Goal: Task Accomplishment & Management: Manage account settings

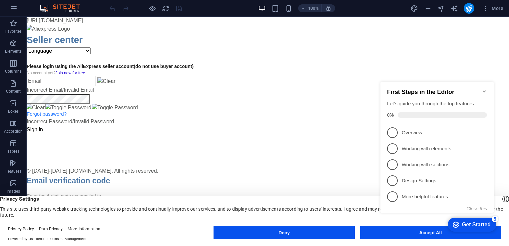
click at [385, 240] on div "Deny Accept All" at bounding box center [358, 234] width 288 height 16
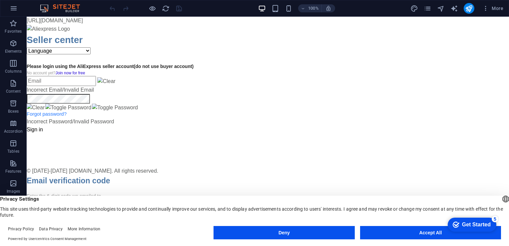
click at [406, 229] on button "Accept All" at bounding box center [430, 232] width 141 height 13
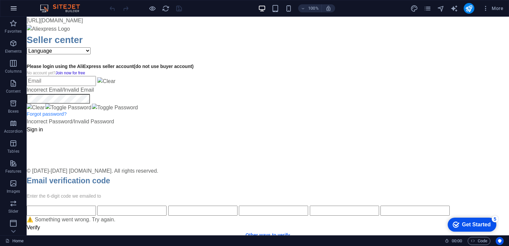
click at [17, 2] on button "button" at bounding box center [14, 8] width 16 height 16
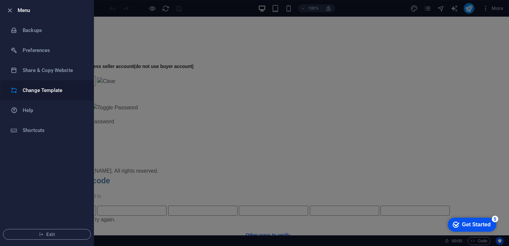
click at [25, 82] on li "Change Template" at bounding box center [46, 90] width 93 height 20
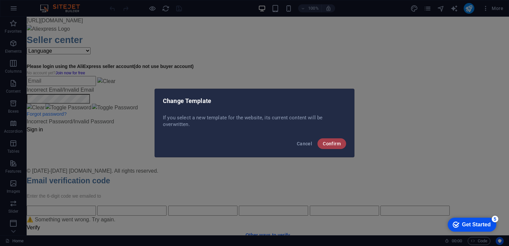
click at [329, 142] on span "Confirm" at bounding box center [332, 143] width 18 height 5
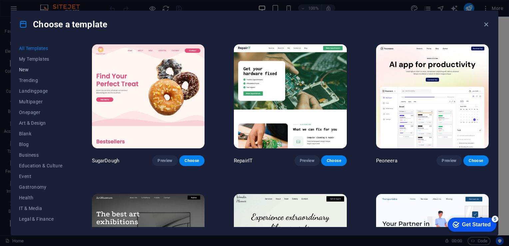
click at [23, 69] on span "New" at bounding box center [41, 69] width 44 height 5
click at [24, 54] on button "My Templates" at bounding box center [41, 59] width 44 height 11
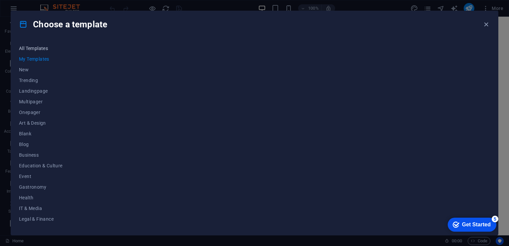
click at [22, 51] on button "All Templates" at bounding box center [41, 48] width 44 height 11
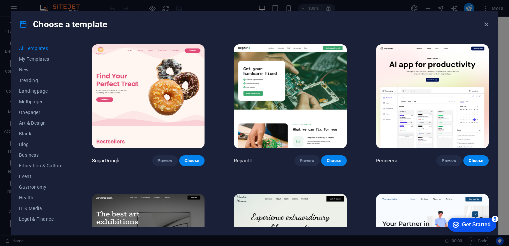
click at [22, 51] on button "All Templates" at bounding box center [41, 48] width 44 height 11
click at [28, 60] on span "My Templates" at bounding box center [41, 58] width 44 height 5
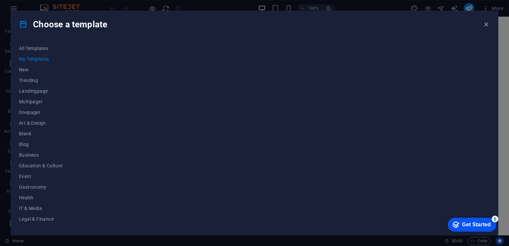
click at [456, 224] on icon "Get Started 5 items remaining, 0% complete" at bounding box center [456, 225] width 7 height 6
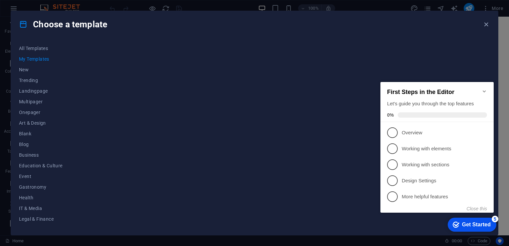
click at [499, 161] on div "checkmark Get Started 5 First Steps in the Editor Let's guide you through the t…" at bounding box center [438, 153] width 121 height 162
click at [485, 23] on icon "button" at bounding box center [487, 25] width 8 height 8
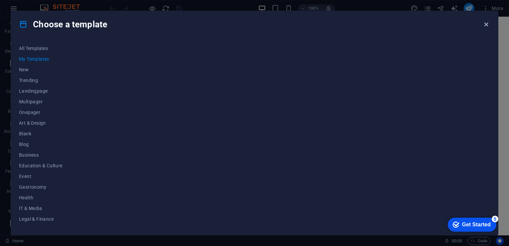
click at [485, 23] on body "https://cdn1.site-media.eu/images/0/18428856/index-P8JnsG7yHOrBSJq1kT8MFg.html …" at bounding box center [268, 142] width 483 height 250
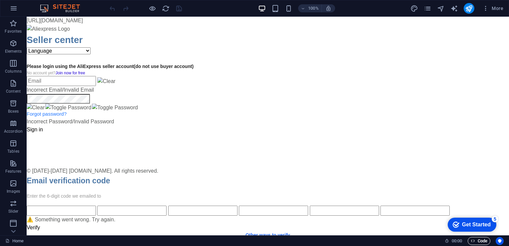
click at [473, 239] on icon "button" at bounding box center [473, 241] width 4 height 4
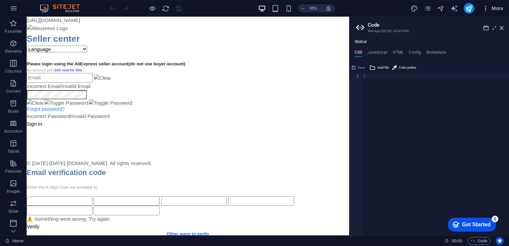
click at [486, 10] on icon "button" at bounding box center [486, 8] width 7 height 7
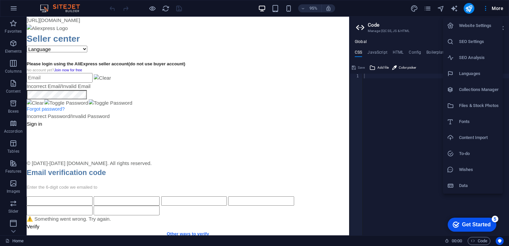
click at [450, 109] on icon at bounding box center [450, 105] width 7 height 7
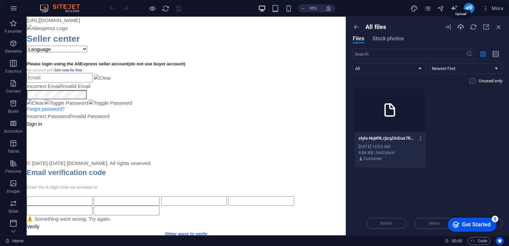
click at [462, 23] on icon "button" at bounding box center [460, 26] width 7 height 7
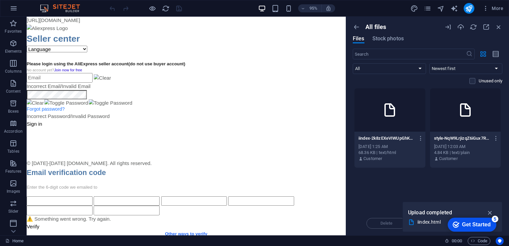
click at [486, 117] on div at bounding box center [465, 109] width 71 height 43
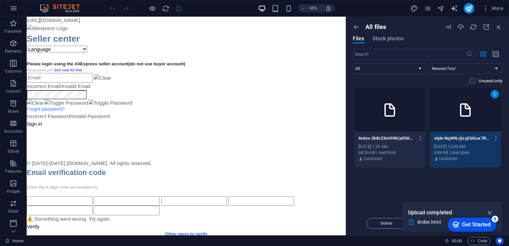
click at [423, 105] on div at bounding box center [390, 109] width 71 height 43
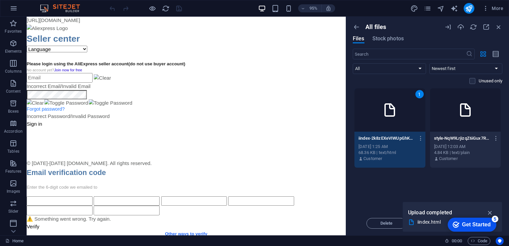
click at [381, 217] on div "Delete Move Insert" at bounding box center [428, 219] width 150 height 17
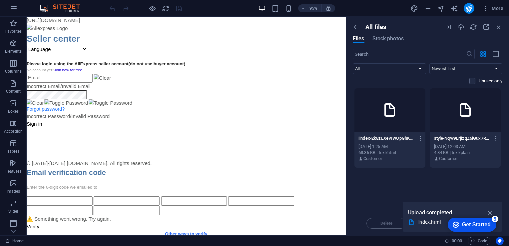
click at [383, 221] on div "Delete Move Insert" at bounding box center [428, 219] width 150 height 17
click at [419, 97] on div at bounding box center [390, 109] width 71 height 43
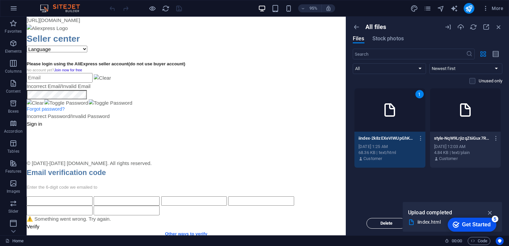
click at [380, 222] on span "Delete" at bounding box center [387, 223] width 34 height 4
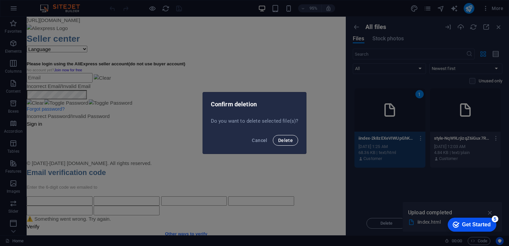
click at [293, 139] on button "Delete" at bounding box center [285, 140] width 25 height 11
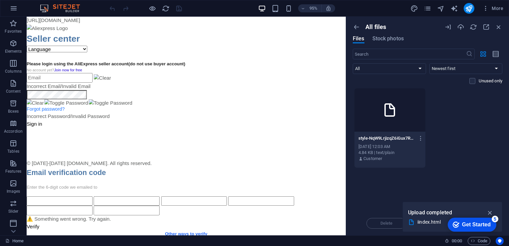
click at [387, 124] on div at bounding box center [390, 109] width 71 height 43
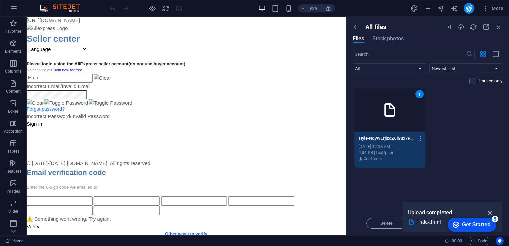
click at [493, 211] on icon "button" at bounding box center [491, 212] width 8 height 7
click at [394, 149] on div "Aug 17, 2025 12:03 AM" at bounding box center [390, 147] width 63 height 6
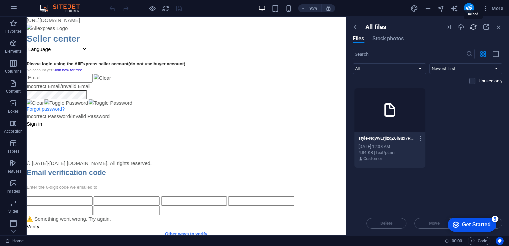
click at [470, 27] on icon "button" at bounding box center [473, 26] width 7 height 7
click at [457, 28] on icon "button" at bounding box center [460, 26] width 7 height 7
click at [487, 239] on span "Code" at bounding box center [479, 241] width 17 height 8
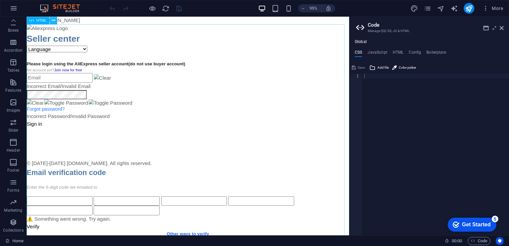
click at [55, 20] on button at bounding box center [53, 21] width 8 height 8
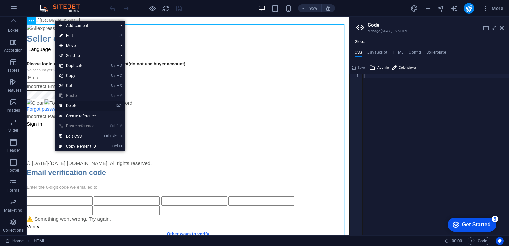
click at [69, 106] on link "⌦ Delete" at bounding box center [77, 106] width 45 height 10
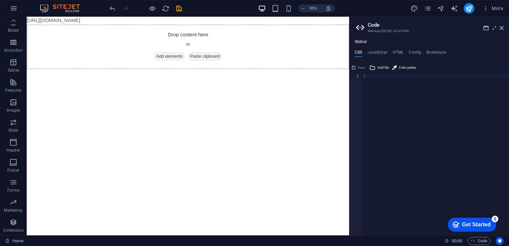
click at [39, 72] on html "https://cdn1.site-media.eu/images/0/18428856/index-P8JnsG7yHOrBSJq1kT8MFg.html …" at bounding box center [197, 44] width 340 height 55
click at [149, 18] on body "https://cdn1.site-media.eu/images/0/18428856/index-P8JnsG7yHOrBSJq1kT8MFg.html …" at bounding box center [197, 44] width 340 height 55
drag, startPoint x: 154, startPoint y: 20, endPoint x: 157, endPoint y: 23, distance: 4.2
click at [157, 23] on body "https://cdn1.site-media.eu/images/0/18428856/index-P8JnsG7yHOrBSJq1kT8MFg.html …" at bounding box center [197, 44] width 340 height 55
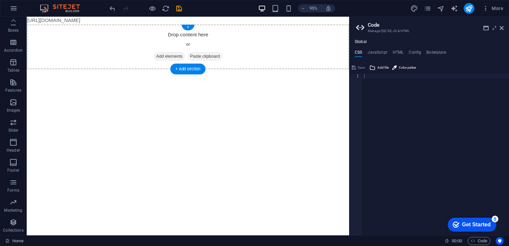
click at [163, 25] on div "Drop content here or Add elements Paste clipboard" at bounding box center [197, 48] width 340 height 47
click at [15, 7] on icon "button" at bounding box center [14, 8] width 8 height 8
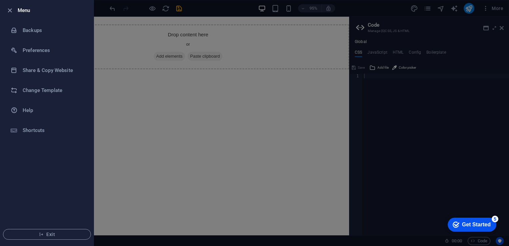
click at [152, 35] on div at bounding box center [254, 123] width 509 height 246
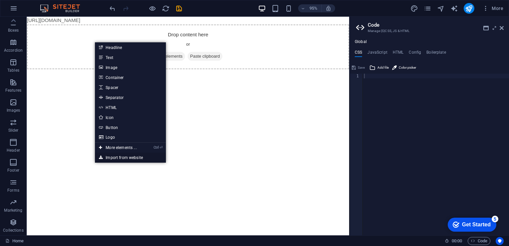
click at [112, 158] on link "Import from website" at bounding box center [130, 158] width 71 height 10
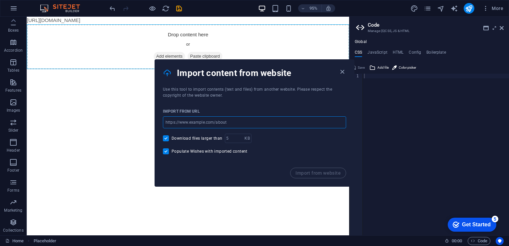
click at [200, 123] on input "url" at bounding box center [254, 122] width 183 height 12
click at [344, 71] on icon "button" at bounding box center [343, 72] width 8 height 8
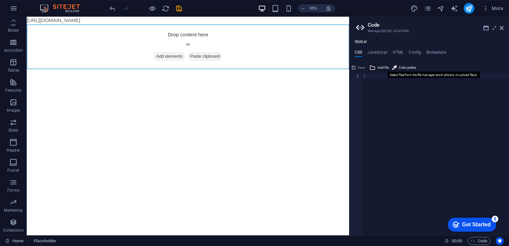
click at [378, 69] on span "Add file" at bounding box center [383, 68] width 11 height 8
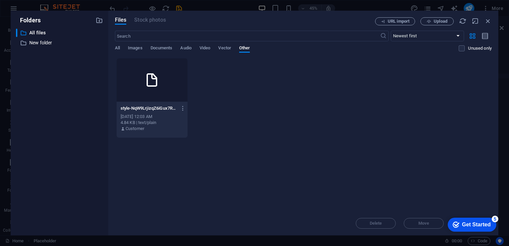
click at [151, 100] on div at bounding box center [152, 79] width 71 height 43
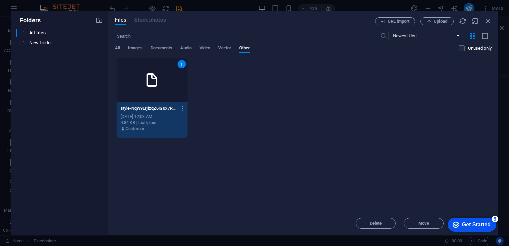
click at [464, 222] on div "Get Started" at bounding box center [476, 225] width 29 height 6
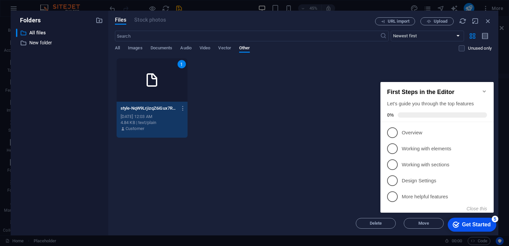
click at [466, 228] on div "checkmark Get Started 5" at bounding box center [472, 225] width 49 height 14
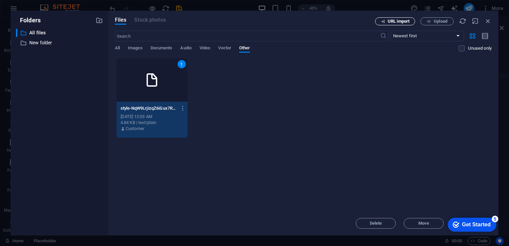
click at [392, 22] on span "URL import" at bounding box center [399, 21] width 22 height 4
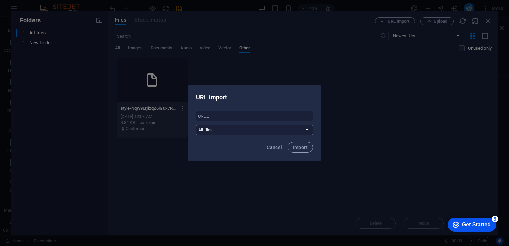
click at [212, 126] on select "All files New folder" at bounding box center [254, 130] width 117 height 11
click at [213, 117] on input "text" at bounding box center [254, 116] width 117 height 11
type input "cn-oauth-the"
click at [294, 147] on span "Import" at bounding box center [300, 147] width 15 height 5
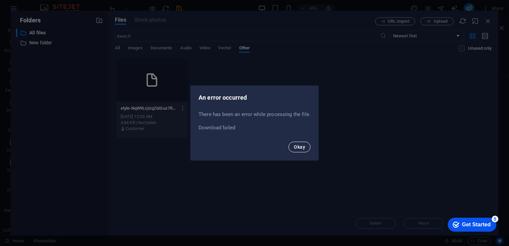
click at [296, 146] on span "Okay" at bounding box center [299, 146] width 11 height 5
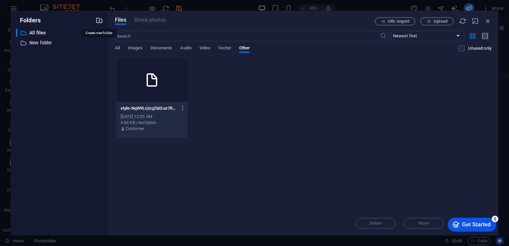
click at [102, 19] on icon "button" at bounding box center [99, 20] width 7 height 7
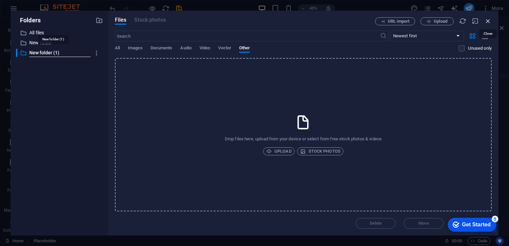
click at [490, 20] on icon "button" at bounding box center [488, 20] width 7 height 7
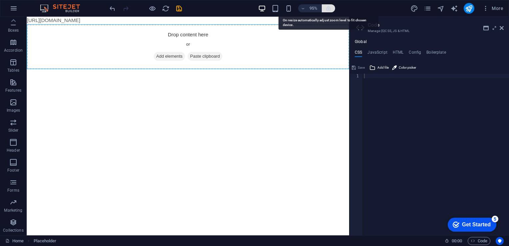
click at [327, 9] on icon "button" at bounding box center [329, 8] width 6 height 6
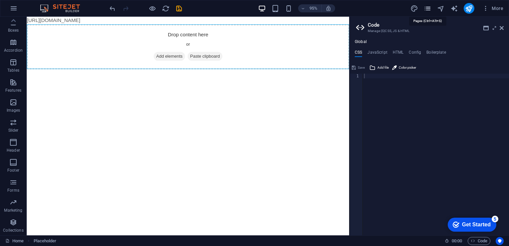
click at [427, 8] on icon "pages" at bounding box center [428, 9] width 8 height 8
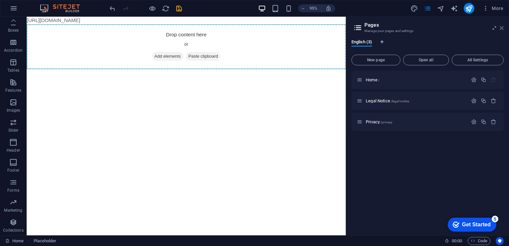
click at [502, 26] on icon at bounding box center [502, 27] width 4 height 5
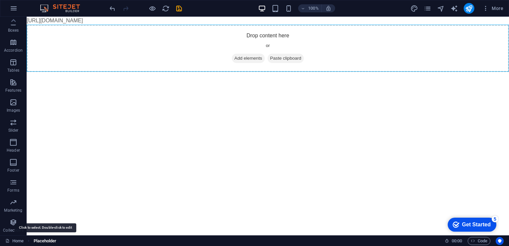
click at [37, 242] on span "Placeholder" at bounding box center [45, 241] width 23 height 8
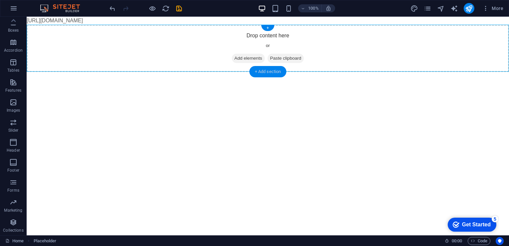
drag, startPoint x: 257, startPoint y: 73, endPoint x: 115, endPoint y: 50, distance: 143.8
click at [257, 73] on div "+ Add section" at bounding box center [268, 71] width 37 height 11
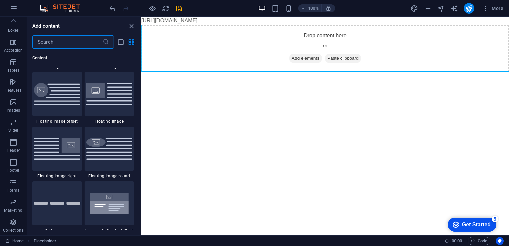
scroll to position [1436, 0]
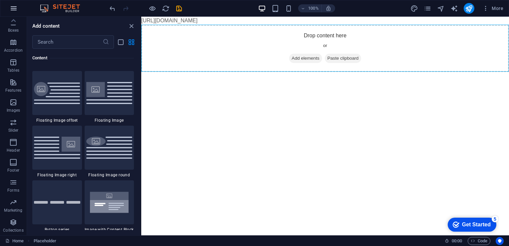
click at [12, 10] on icon "button" at bounding box center [14, 8] width 8 height 8
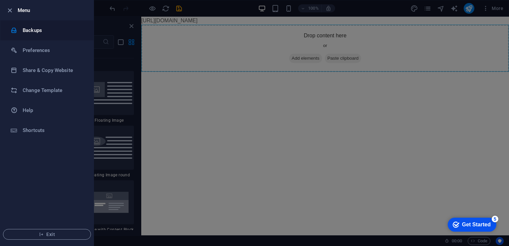
click at [26, 34] on h6 "Backups" at bounding box center [54, 30] width 62 height 8
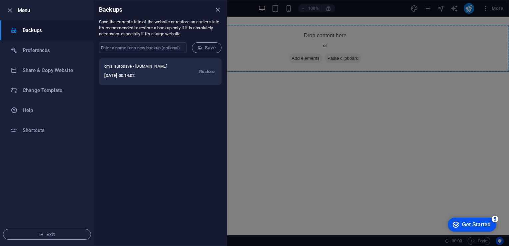
click at [143, 67] on span "cms_autosave - aconcawa.com.ar" at bounding box center [140, 68] width 72 height 8
click at [203, 72] on span "Restore" at bounding box center [206, 72] width 15 height 8
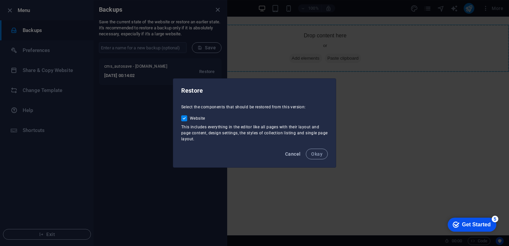
click at [294, 154] on span "Cancel" at bounding box center [292, 153] width 15 height 5
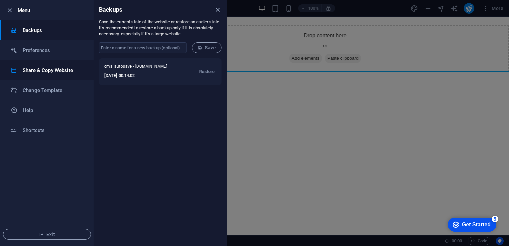
click at [73, 70] on h6 "Share & Copy Website" at bounding box center [54, 70] width 62 height 8
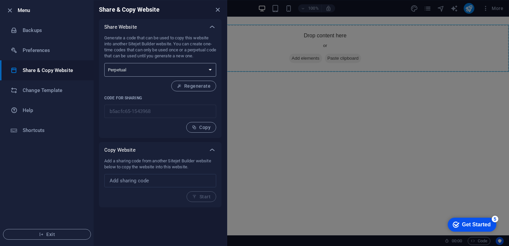
click at [160, 76] on select "One-time Perpetual" at bounding box center [160, 70] width 112 height 14
click at [151, 68] on select "One-time Perpetual" at bounding box center [160, 70] width 112 height 14
click at [41, 96] on li "Change Template" at bounding box center [46, 90] width 93 height 20
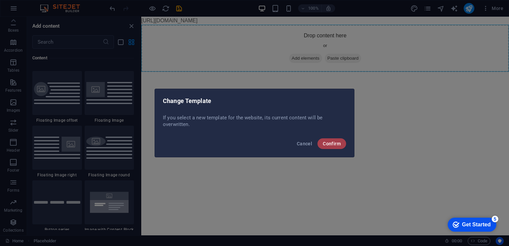
click at [323, 141] on button "Confirm" at bounding box center [332, 143] width 29 height 11
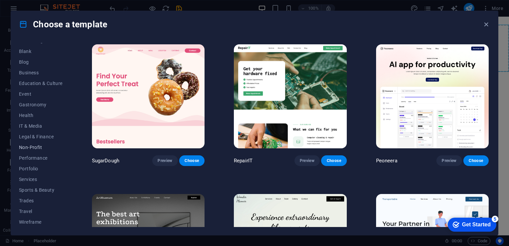
scroll to position [0, 0]
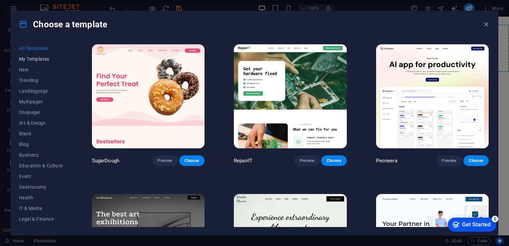
click at [34, 61] on span "My Templates" at bounding box center [41, 58] width 44 height 5
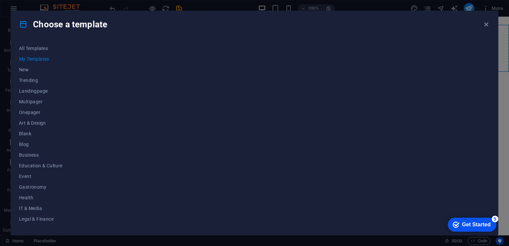
click at [26, 64] on button "My Templates" at bounding box center [41, 59] width 44 height 11
click at [26, 71] on span "New" at bounding box center [41, 69] width 44 height 5
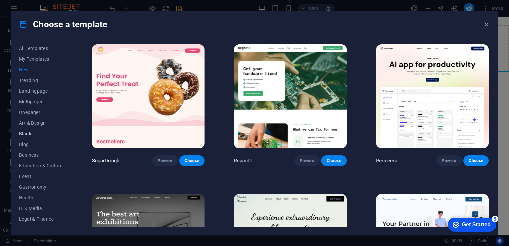
click at [28, 134] on span "Blank" at bounding box center [41, 133] width 44 height 5
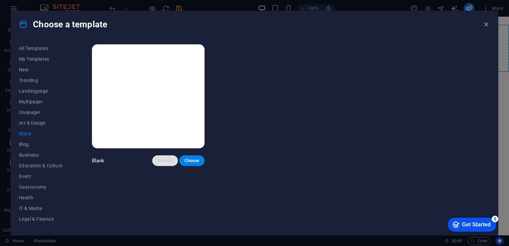
click at [173, 160] on button "Preview" at bounding box center [164, 160] width 25 height 11
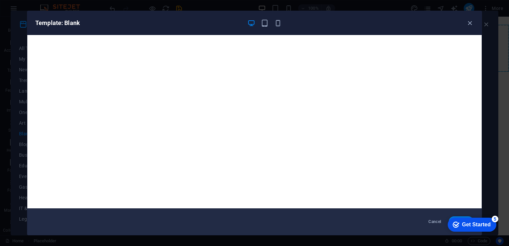
click at [252, 6] on div "Template: Blank Cancel Choose" at bounding box center [254, 123] width 509 height 246
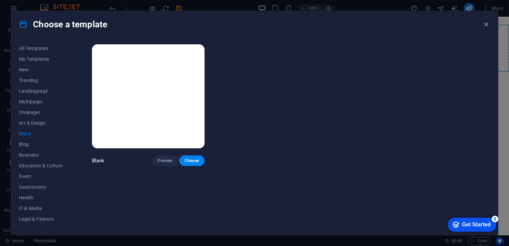
click at [252, 6] on div "Choose a template All Templates My Templates New Trending Landingpage Multipage…" at bounding box center [254, 123] width 509 height 246
click at [168, 158] on span "Preview" at bounding box center [165, 160] width 15 height 5
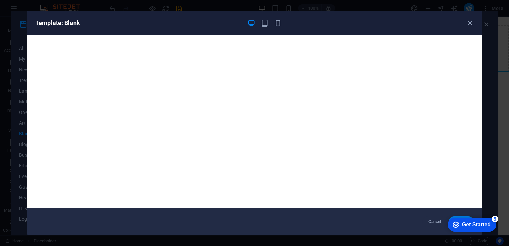
click at [462, 23] on div "Template: Blank" at bounding box center [250, 23] width 431 height 8
click at [467, 23] on icon "button" at bounding box center [470, 23] width 8 height 8
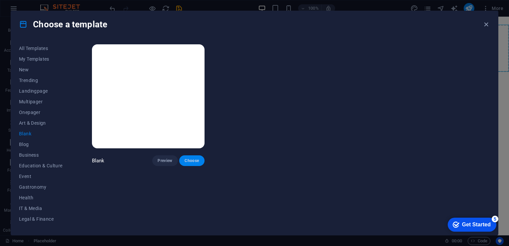
click at [186, 159] on span "Choose" at bounding box center [192, 160] width 15 height 5
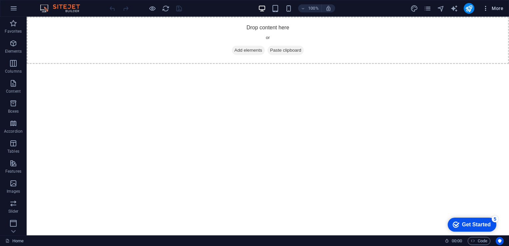
click at [486, 5] on icon "button" at bounding box center [486, 8] width 7 height 7
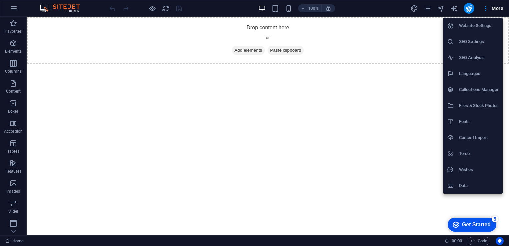
click at [480, 130] on li "Content Import" at bounding box center [473, 138] width 60 height 16
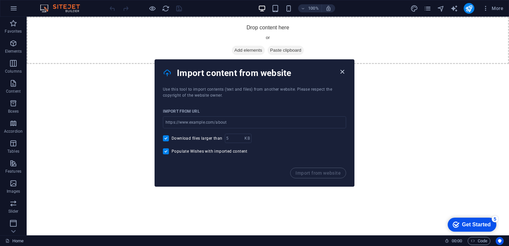
click at [341, 73] on icon "button" at bounding box center [343, 72] width 8 height 8
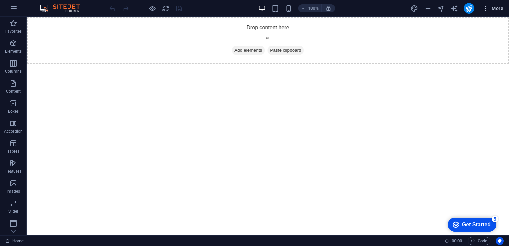
click at [487, 11] on icon "button" at bounding box center [486, 8] width 7 height 7
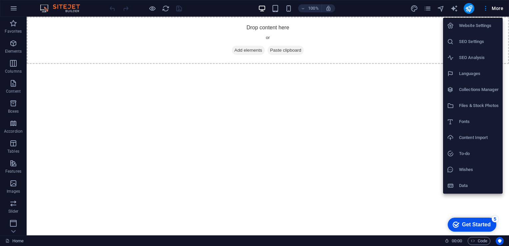
click at [458, 183] on div at bounding box center [453, 185] width 12 height 7
